Goal: Transaction & Acquisition: Purchase product/service

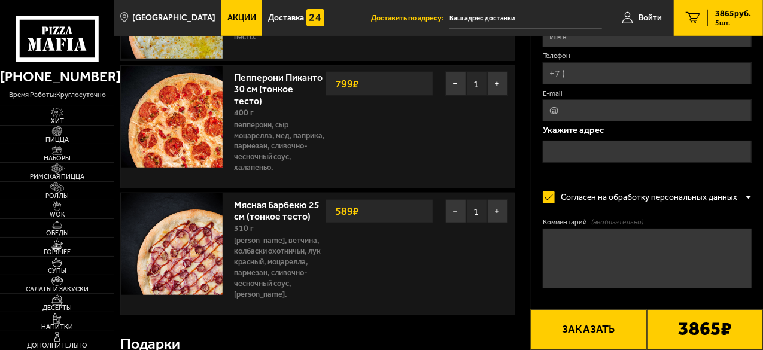
scroll to position [419, 0]
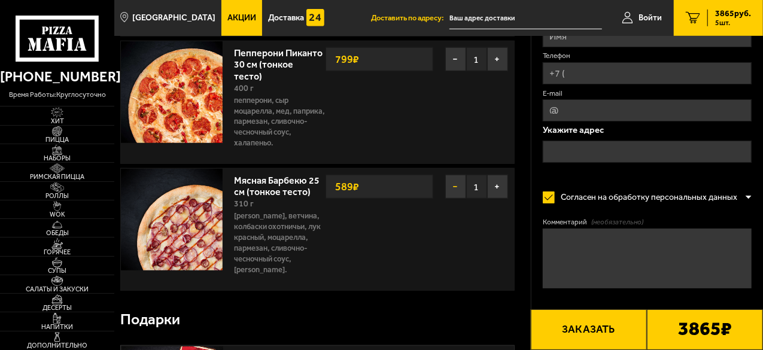
click at [449, 184] on button "−" at bounding box center [455, 187] width 21 height 24
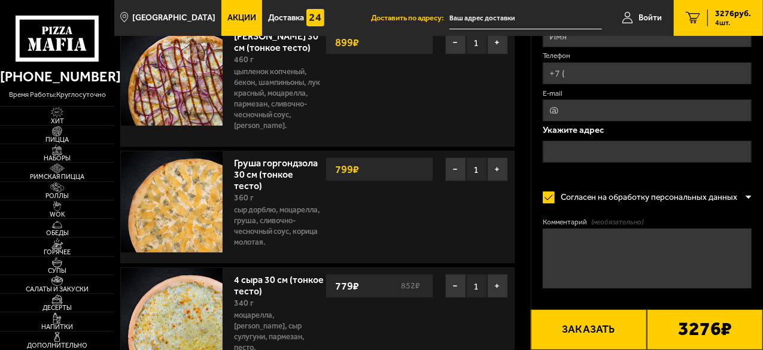
scroll to position [120, 0]
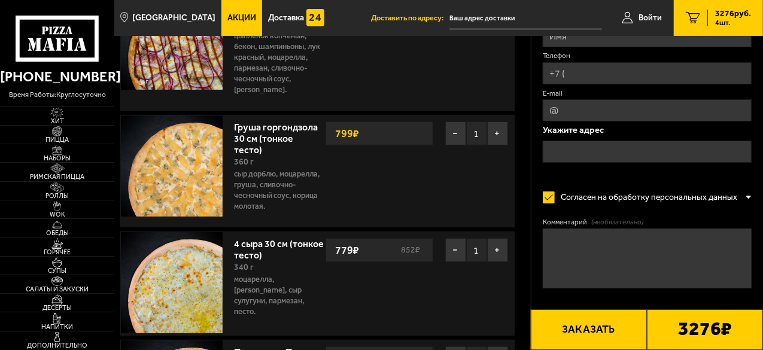
click at [357, 131] on strong "799 ₽" at bounding box center [347, 133] width 30 height 23
click at [61, 118] on span "Хит" at bounding box center [57, 121] width 114 height 7
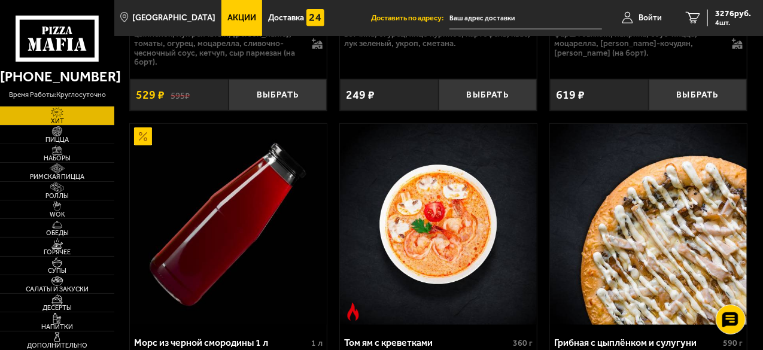
scroll to position [239, 0]
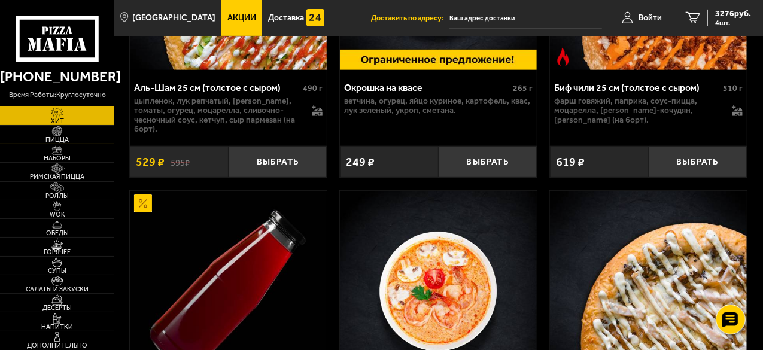
click at [62, 132] on img at bounding box center [57, 131] width 31 height 10
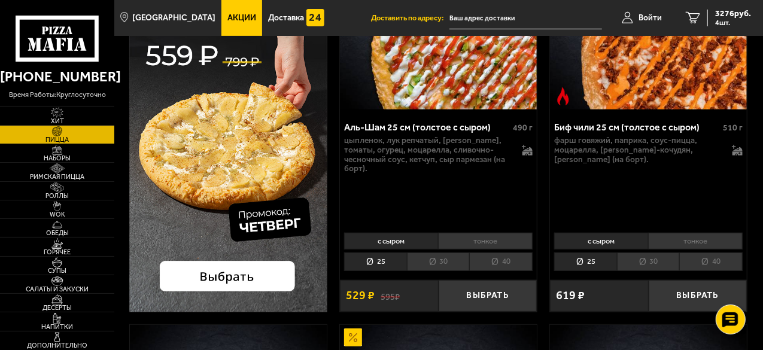
scroll to position [239, 0]
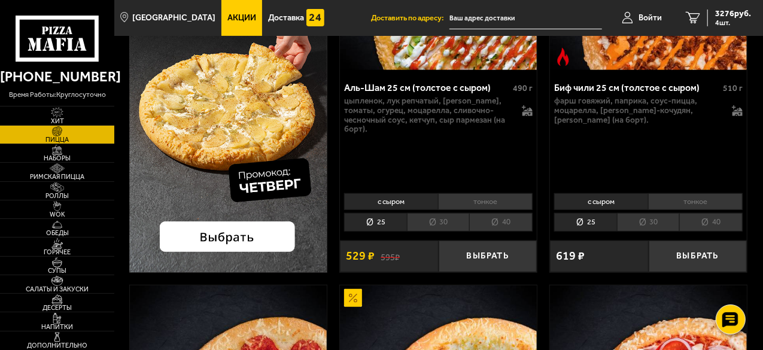
click at [257, 244] on img at bounding box center [228, 70] width 198 height 405
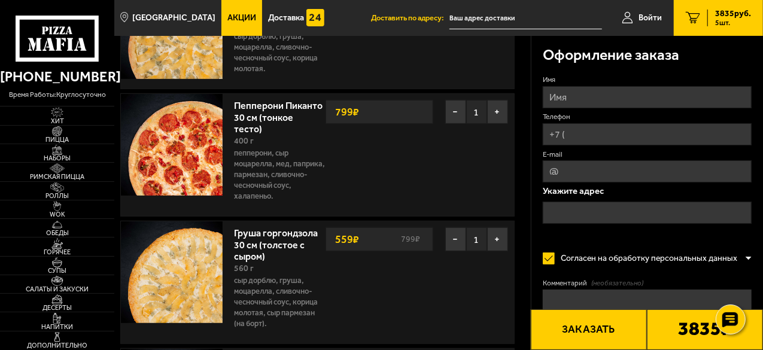
scroll to position [120, 0]
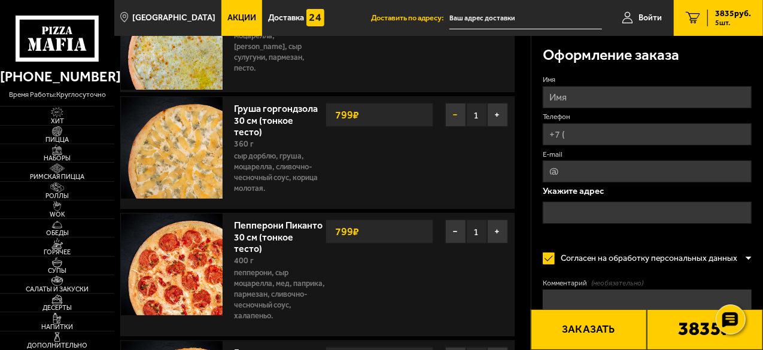
click at [452, 111] on button "−" at bounding box center [455, 115] width 21 height 24
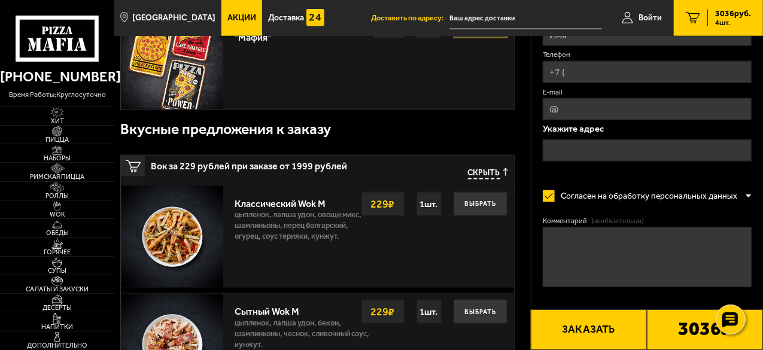
scroll to position [539, 0]
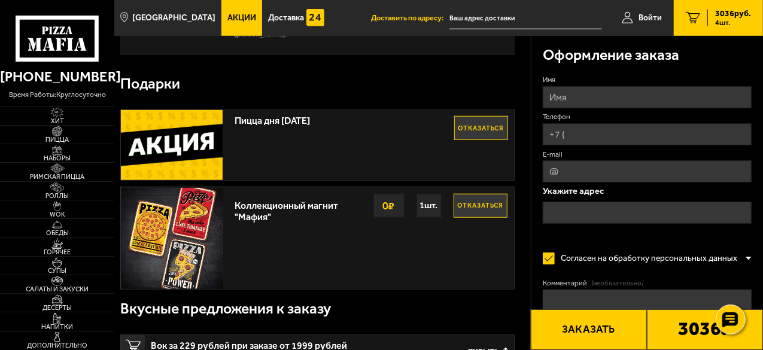
click at [564, 100] on input "Имя" at bounding box center [647, 97] width 209 height 22
type input "Ф"
type input "[PERSON_NAME]"
click at [597, 127] on input "Телефон" at bounding box center [647, 134] width 209 height 22
click at [596, 130] on input "Телефон" at bounding box center [647, 134] width 209 height 22
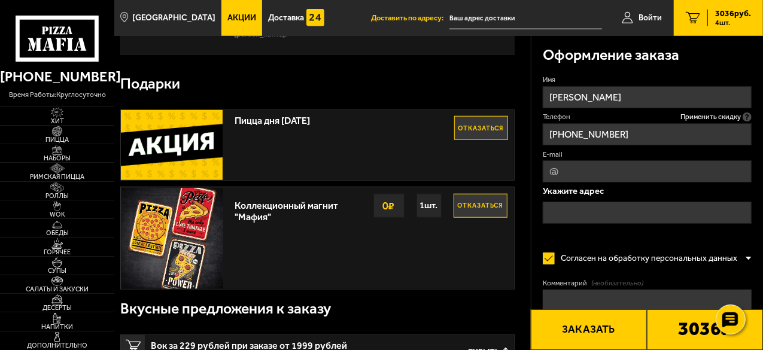
type input "[PHONE_NUMBER]"
click at [580, 169] on input "E-mail" at bounding box center [647, 171] width 209 height 22
type input "[EMAIL_ADDRESS][DOMAIN_NAME]"
click at [590, 208] on input "text" at bounding box center [647, 213] width 209 height 22
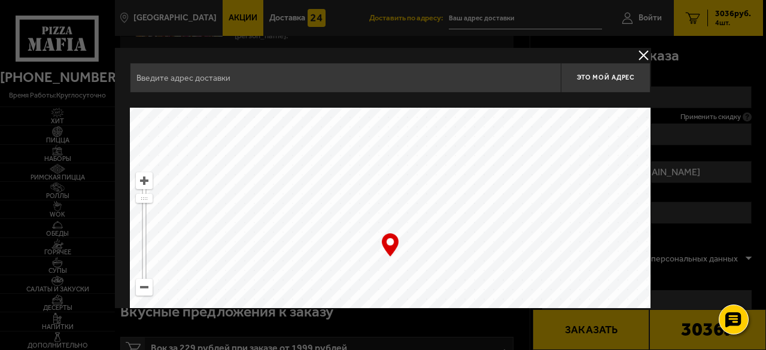
click at [227, 74] on input "text" at bounding box center [345, 78] width 431 height 30
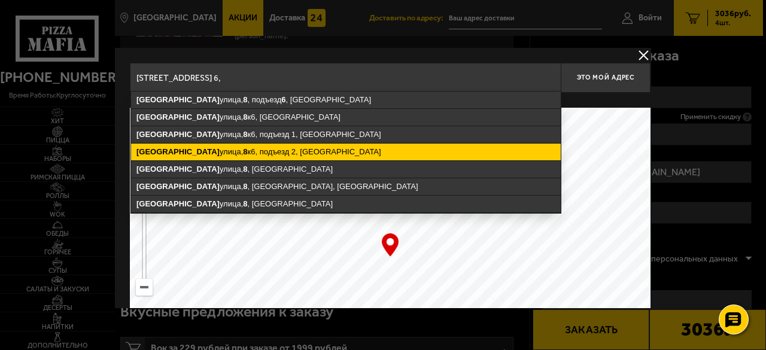
click at [255, 145] on ymaps "[STREET_ADDRESS]" at bounding box center [346, 152] width 430 height 17
type input "[STREET_ADDRESS]"
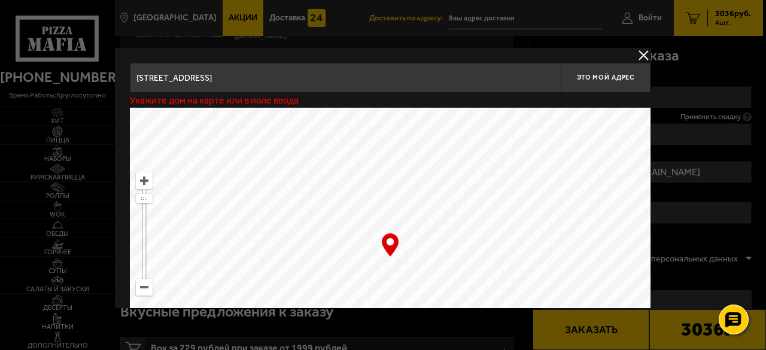
type input "[STREET_ADDRESS]"
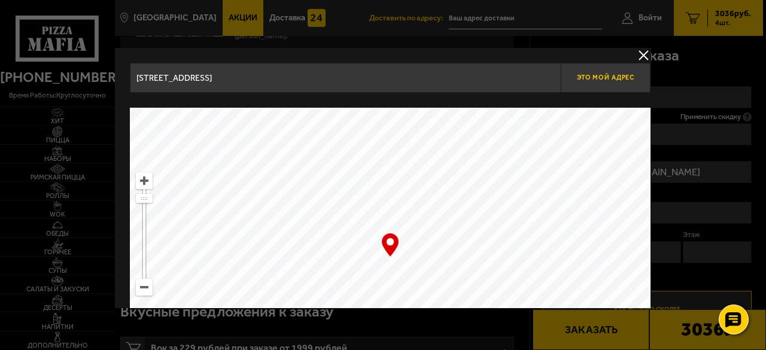
click at [622, 80] on span "Это мой адрес" at bounding box center [605, 78] width 57 height 8
type input "[STREET_ADDRESS]"
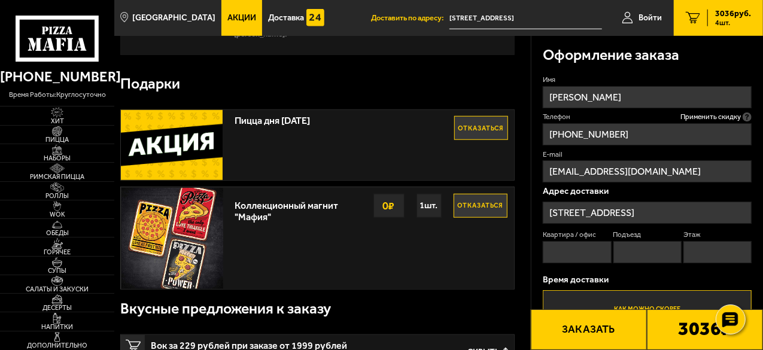
click at [578, 254] on input "Квартира / офис" at bounding box center [577, 252] width 68 height 22
type input "46"
click at [630, 260] on input "Подъезд" at bounding box center [647, 252] width 68 height 22
click at [687, 248] on input "Этаж" at bounding box center [717, 252] width 68 height 22
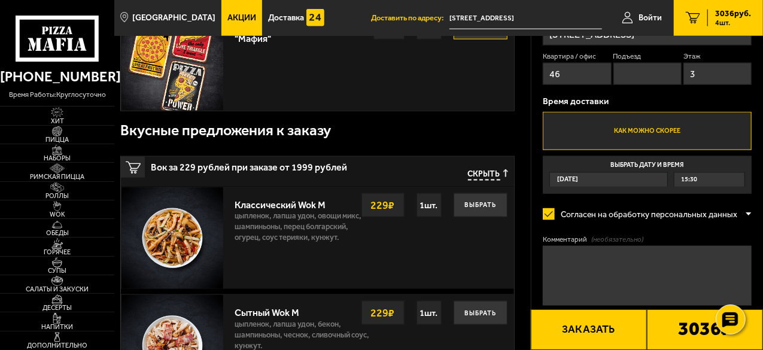
scroll to position [718, 0]
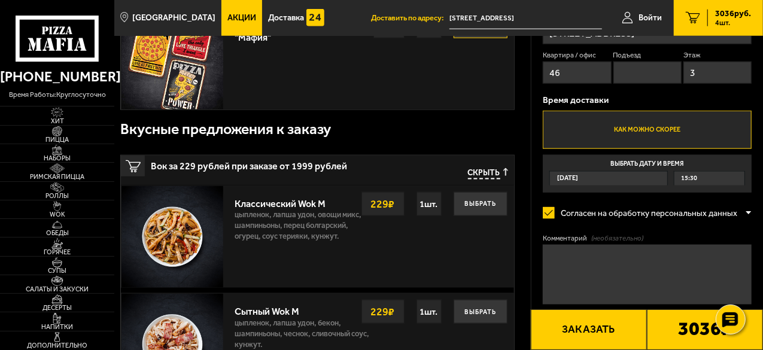
type input "3"
click at [700, 180] on div "15:30" at bounding box center [709, 179] width 70 height 14
click at [0, 0] on input "Выбрать дату и время [DATE] 15:30" at bounding box center [0, 0] width 0 height 0
click at [701, 177] on div "15:30" at bounding box center [709, 179] width 70 height 14
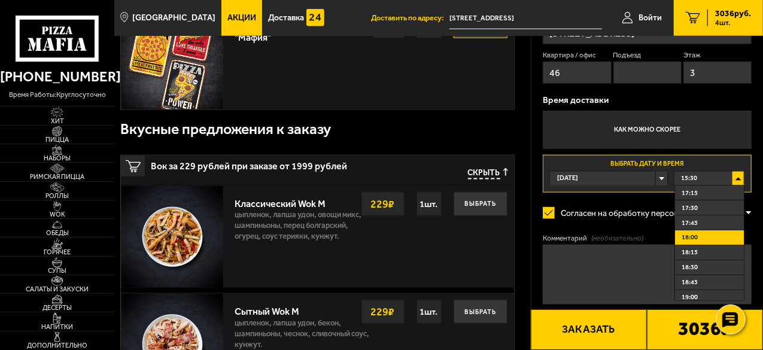
scroll to position [120, 0]
click at [692, 270] on span "18:45" at bounding box center [690, 266] width 16 height 9
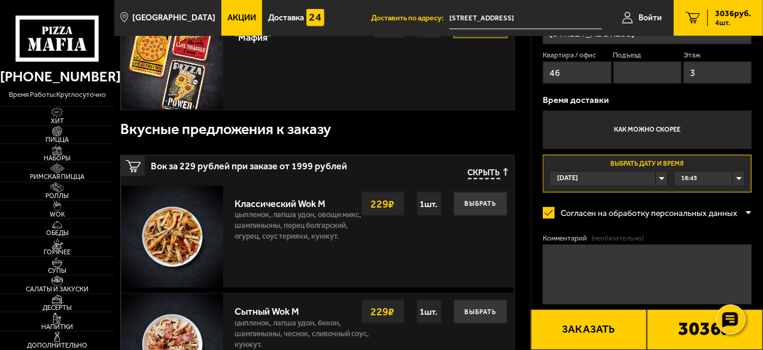
click at [590, 256] on textarea "Комментарий (необязательно)" at bounding box center [647, 275] width 209 height 60
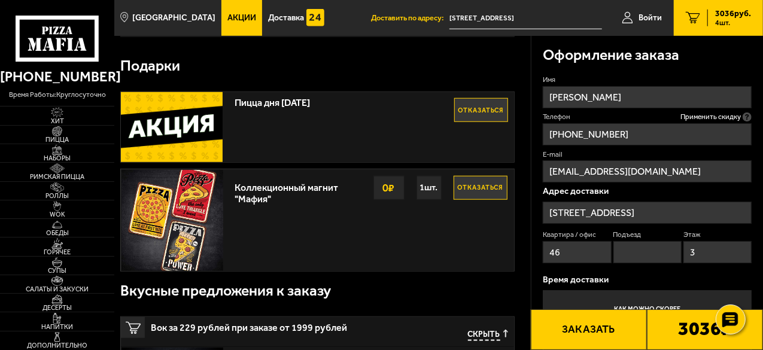
scroll to position [539, 0]
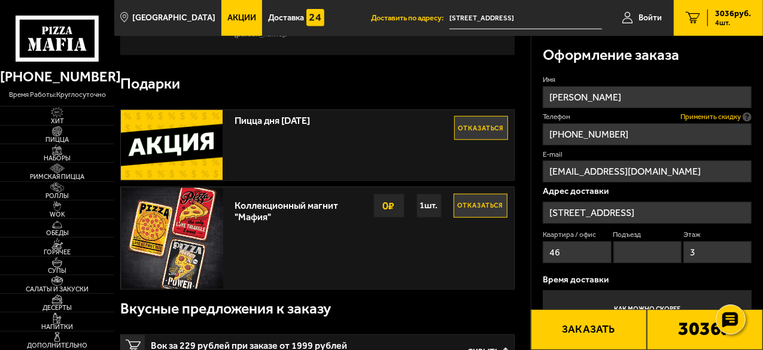
type textarea "Домофон консьержа - 0"
click at [686, 113] on span "Применить скидку" at bounding box center [710, 117] width 60 height 10
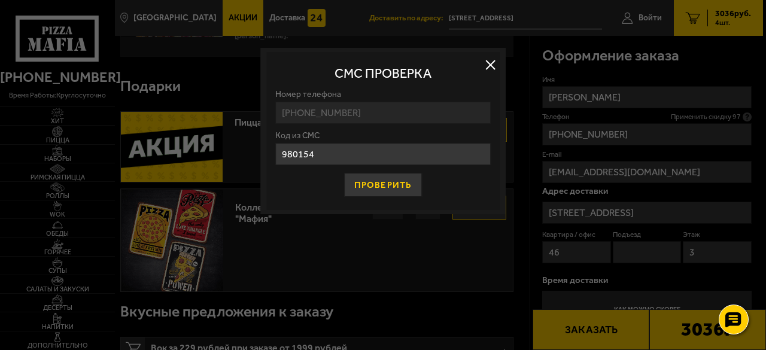
type input "980154"
click at [388, 182] on button "Проверить" at bounding box center [383, 185] width 78 height 24
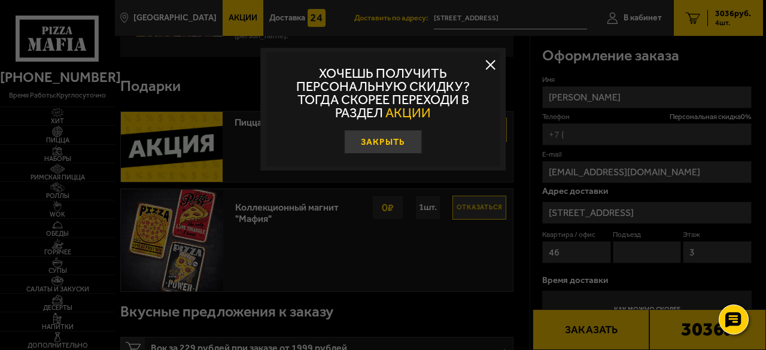
click at [388, 141] on button "Закрыть" at bounding box center [383, 142] width 78 height 24
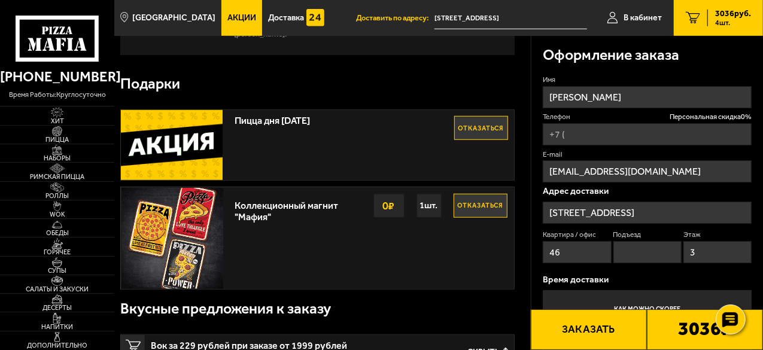
click at [597, 135] on input "Телефон Персональная скидка 0 %" at bounding box center [647, 134] width 209 height 22
type input "[PHONE_NUMBER]"
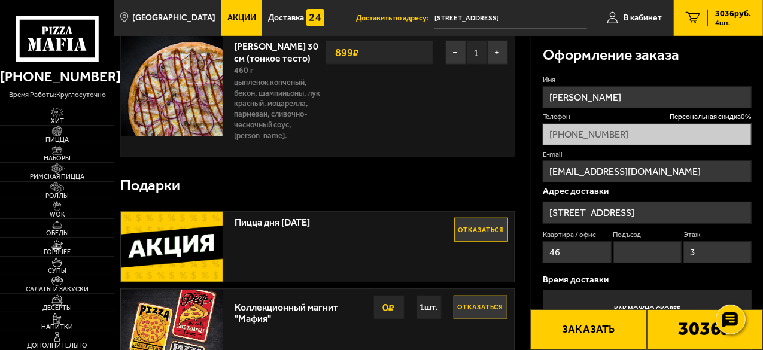
scroll to position [359, 0]
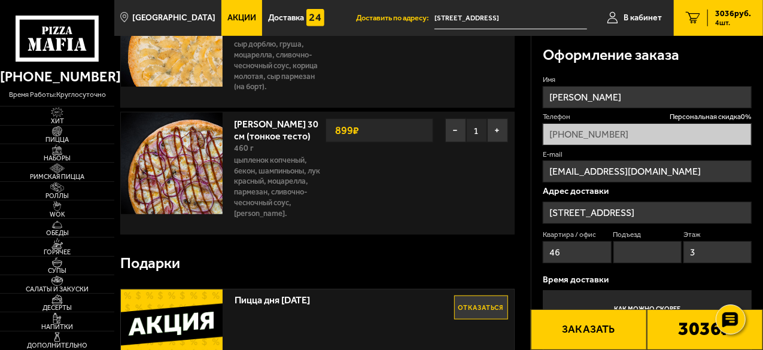
click at [537, 124] on div "Оформление заказа Имя [PERSON_NAME] Телефон Персональная скидка 0 % [PHONE_NUMB…" at bounding box center [647, 291] width 232 height 510
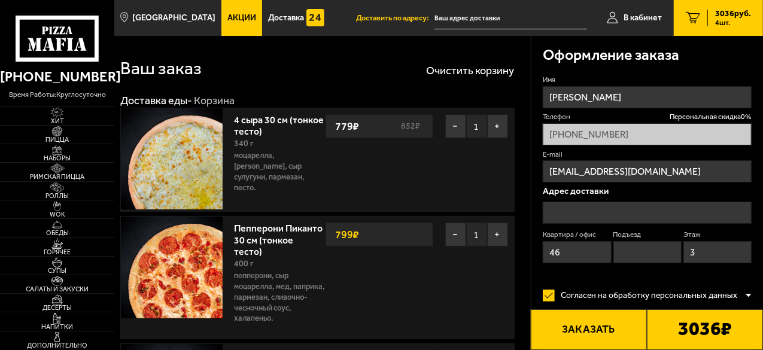
type input "[STREET_ADDRESS]"
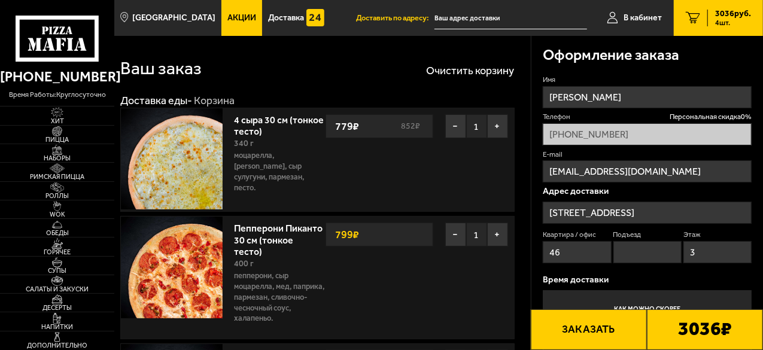
type input "[STREET_ADDRESS]"
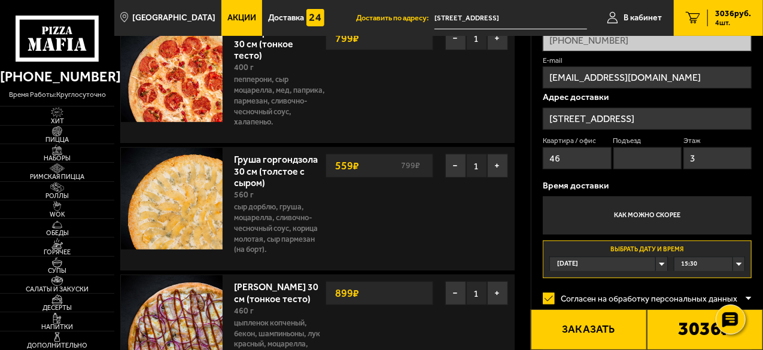
scroll to position [120, 0]
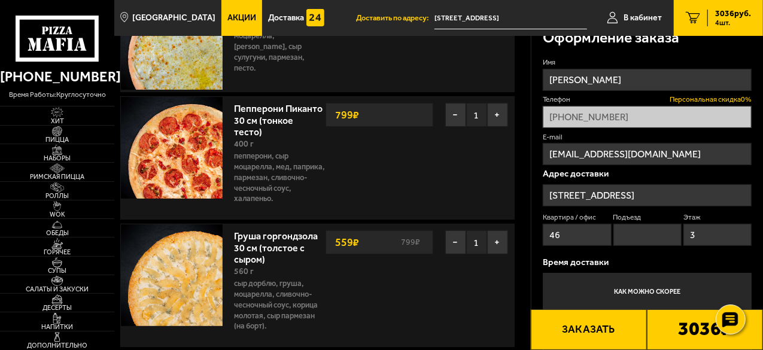
click at [693, 101] on span "Персональная скидка 0 %" at bounding box center [711, 100] width 82 height 10
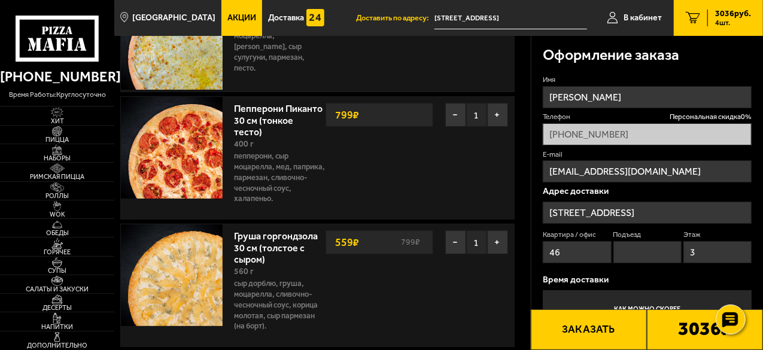
scroll to position [0, 0]
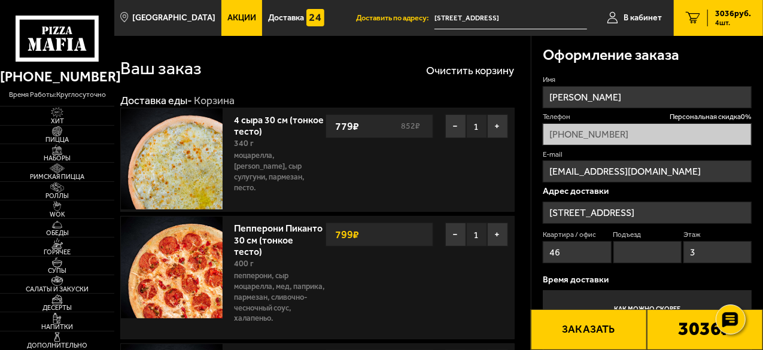
click at [580, 338] on button "Заказать" at bounding box center [589, 329] width 116 height 41
click at [638, 253] on input "Подъезд" at bounding box center [647, 252] width 68 height 22
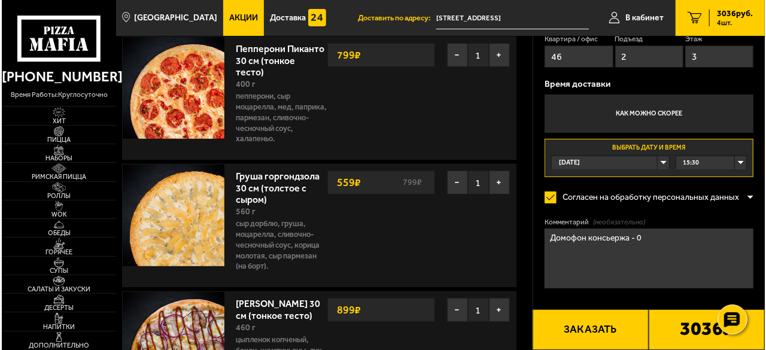
scroll to position [359, 0]
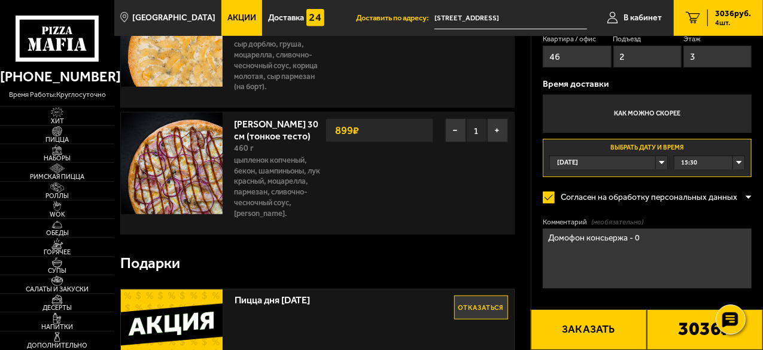
type input "2"
click at [580, 333] on button "Заказать" at bounding box center [589, 329] width 116 height 41
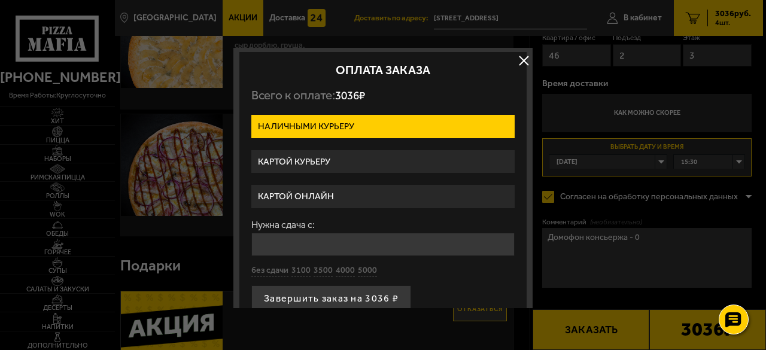
click at [296, 157] on label "Картой курьеру" at bounding box center [382, 161] width 263 height 23
click at [0, 0] on input "Картой курьеру" at bounding box center [0, 0] width 0 height 0
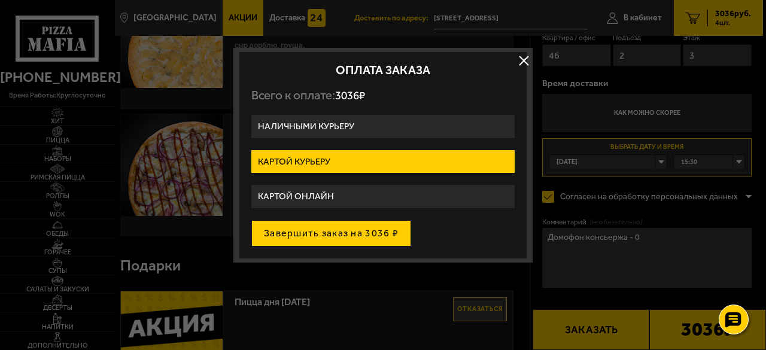
click at [330, 230] on button "Завершить заказ на 3036 ₽" at bounding box center [331, 233] width 160 height 26
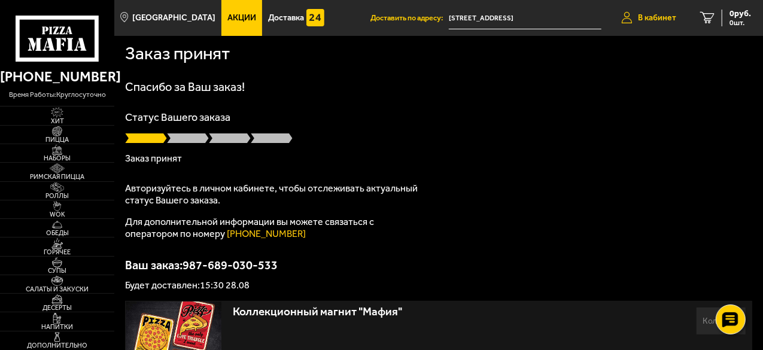
click at [660, 20] on span "В кабинет" at bounding box center [657, 18] width 38 height 8
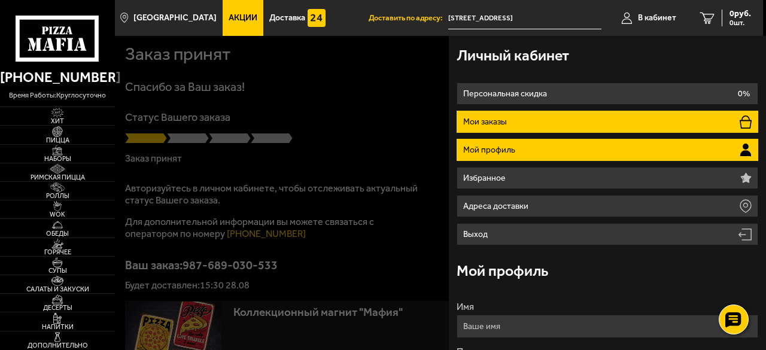
click at [576, 123] on li "Мои заказы" at bounding box center [607, 122] width 301 height 22
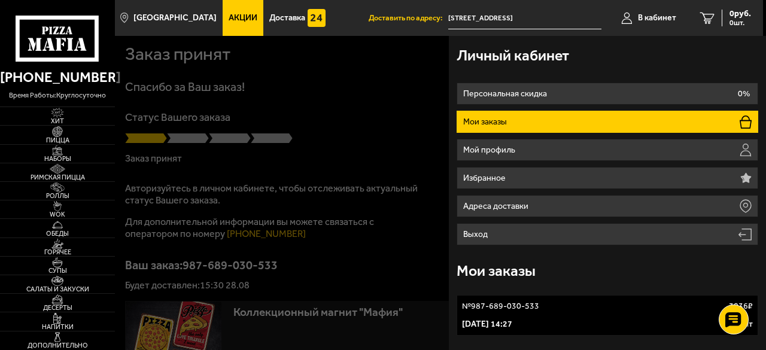
click at [500, 320] on p "28 августа 2025 г. 14:27" at bounding box center [487, 324] width 50 height 12
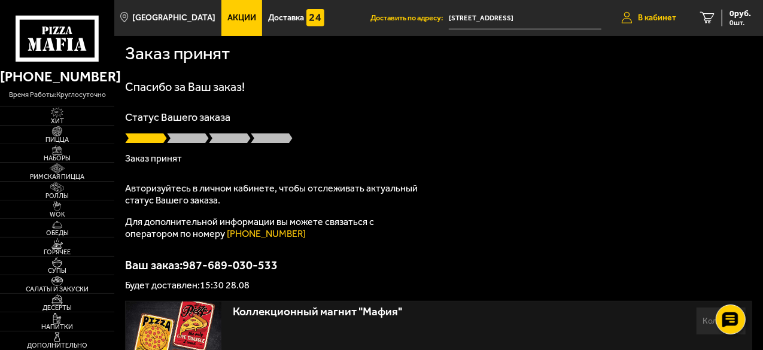
click at [653, 17] on span "В кабинет" at bounding box center [657, 18] width 38 height 8
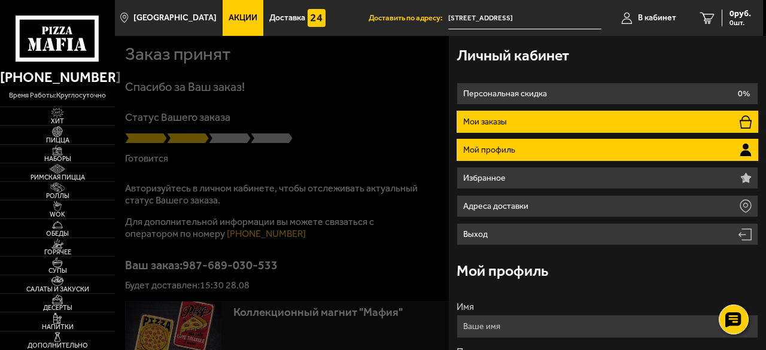
click at [491, 118] on p "Мои заказы" at bounding box center [486, 122] width 47 height 8
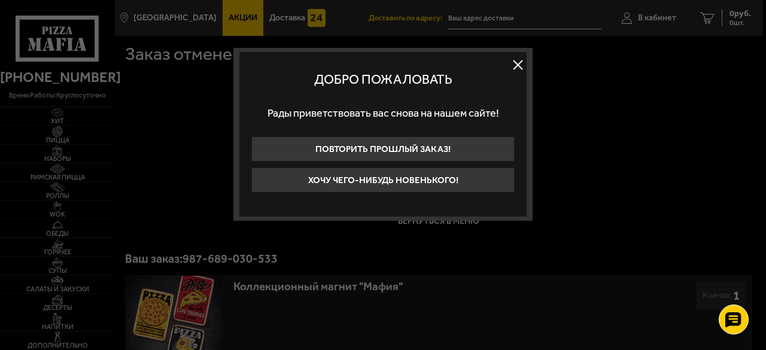
click at [514, 62] on button at bounding box center [518, 65] width 18 height 18
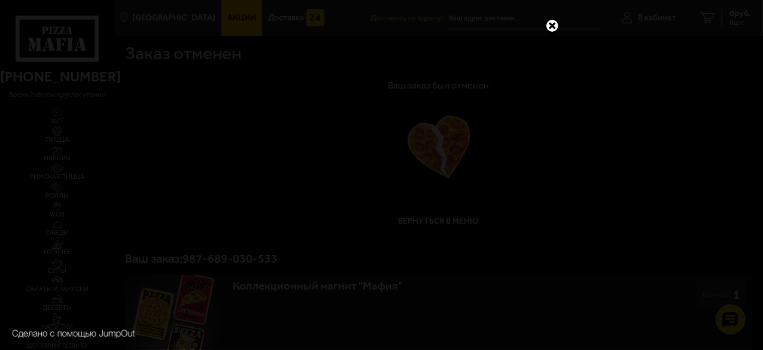
click at [554, 25] on link at bounding box center [553, 26] width 16 height 16
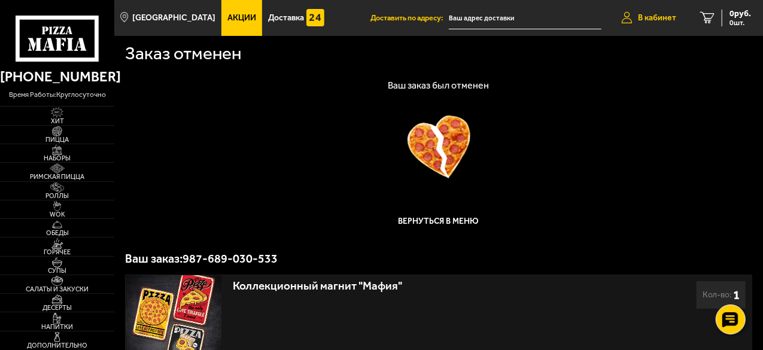
click at [645, 22] on span "В кабинет" at bounding box center [657, 18] width 38 height 8
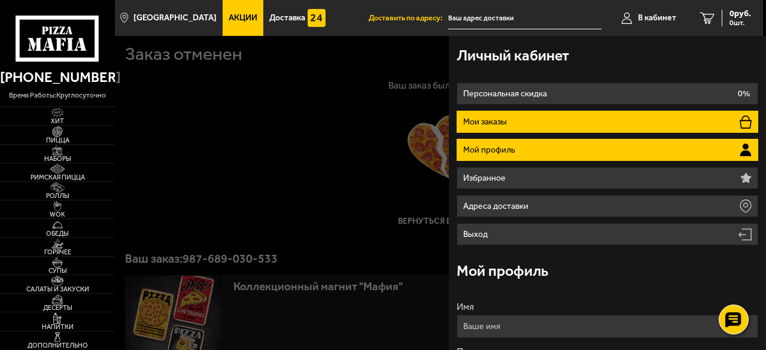
click at [493, 124] on p "Мои заказы" at bounding box center [486, 122] width 47 height 8
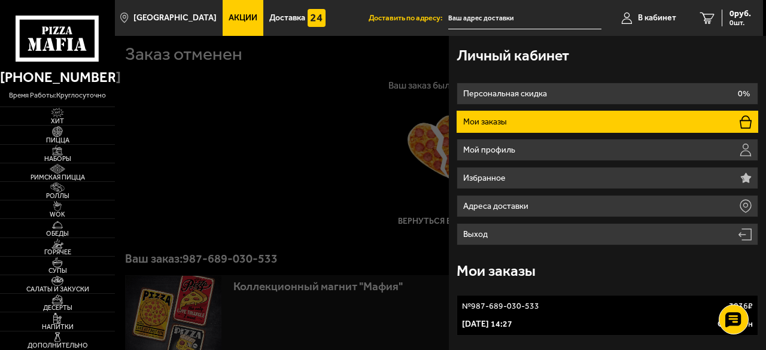
click at [494, 121] on p "Мои заказы" at bounding box center [486, 122] width 47 height 8
click at [509, 320] on p "28 августа 2025 г. 14:27" at bounding box center [487, 324] width 50 height 12
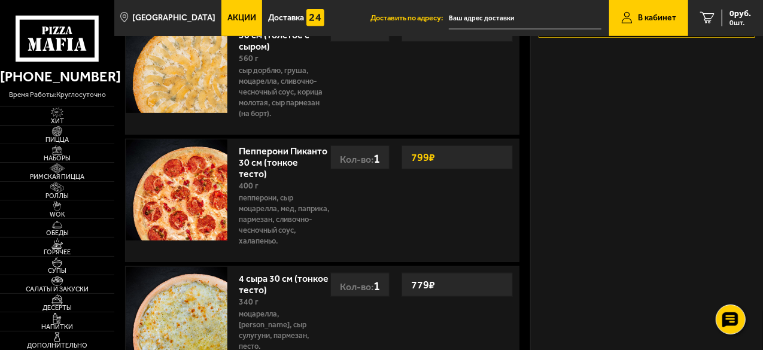
scroll to position [299, 0]
